Goal: Task Accomplishment & Management: Manage account settings

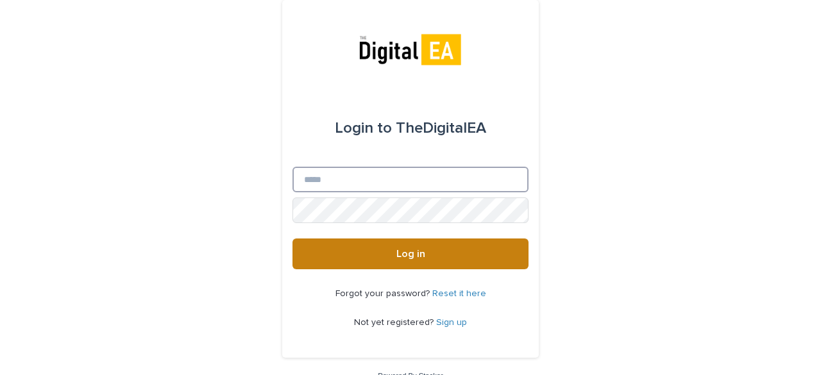
type input "**********"
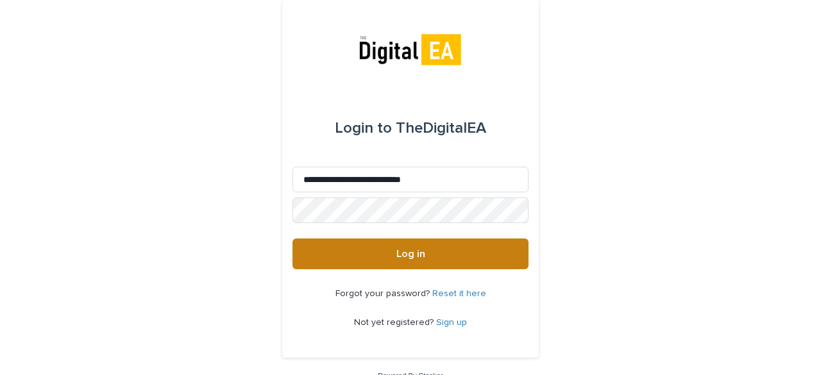
click at [423, 245] on button "Log in" at bounding box center [411, 254] width 236 height 31
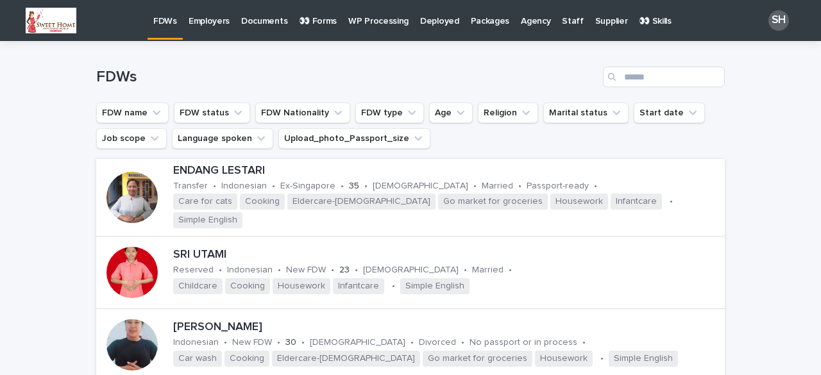
scroll to position [193, 0]
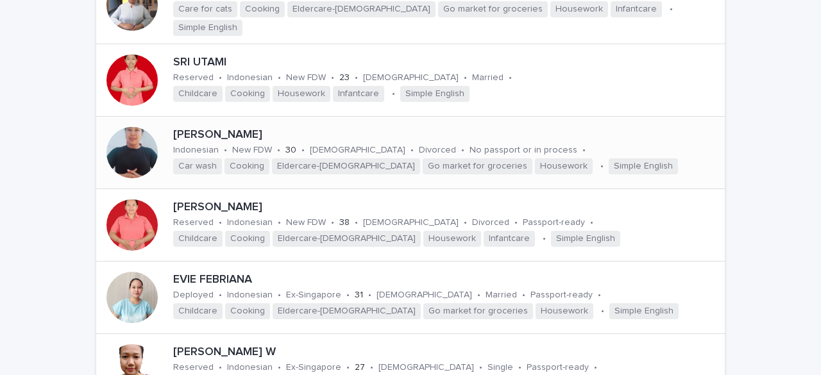
click at [137, 146] on div at bounding box center [132, 152] width 51 height 51
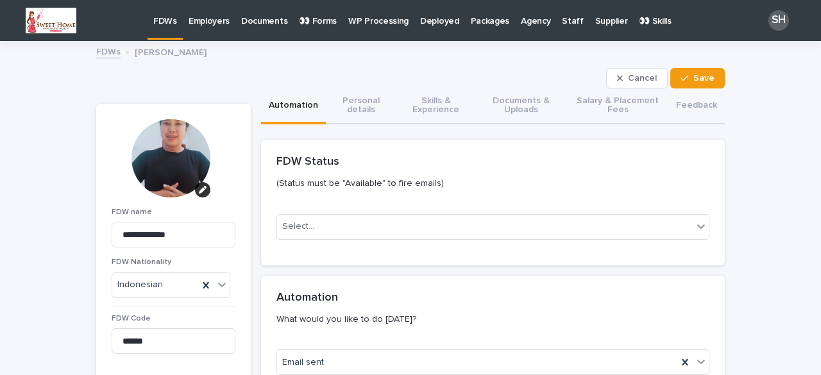
click at [291, 245] on div "Select..." at bounding box center [493, 232] width 433 height 36
click at [316, 225] on input "text" at bounding box center [316, 226] width 1 height 11
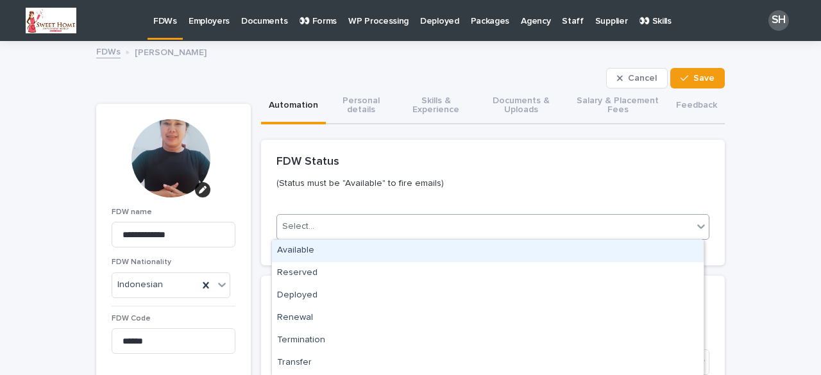
click at [312, 253] on div "Available" at bounding box center [488, 251] width 432 height 22
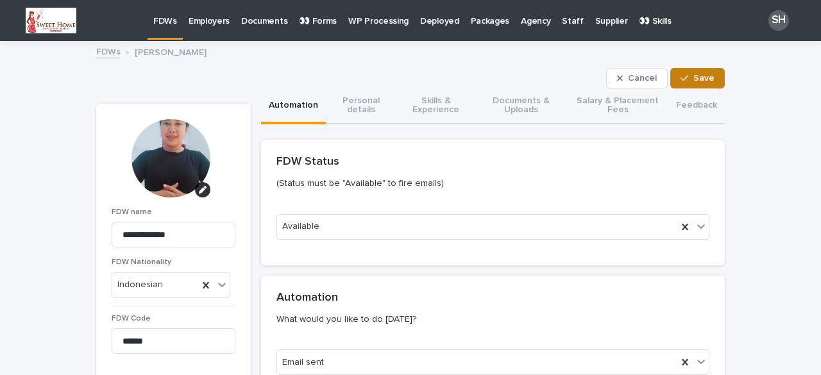
click at [700, 74] on span "Save" at bounding box center [704, 78] width 21 height 9
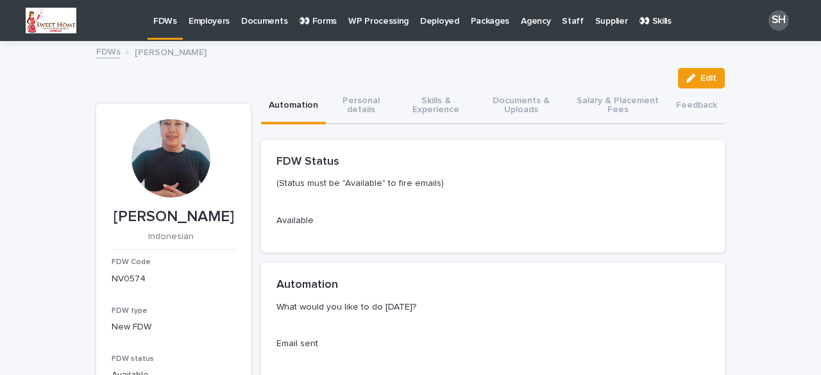
click at [166, 17] on p "FDWs" at bounding box center [165, 13] width 24 height 27
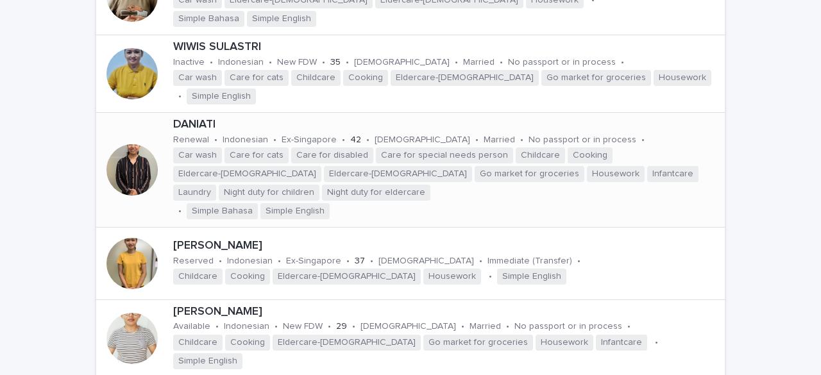
scroll to position [770, 0]
